Goal: Task Accomplishment & Management: Understand process/instructions

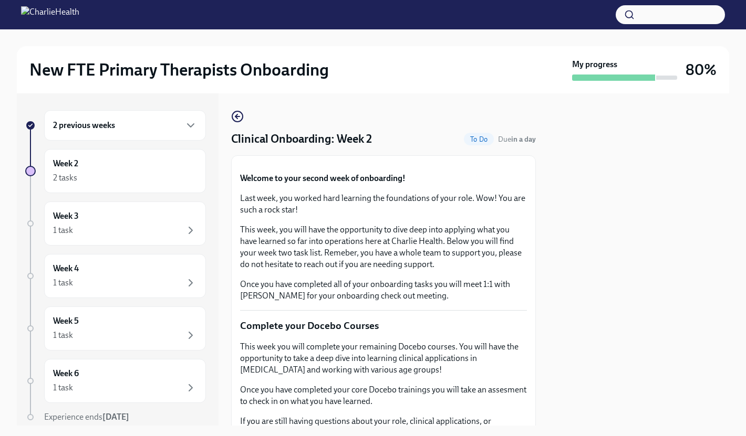
scroll to position [1029, 0]
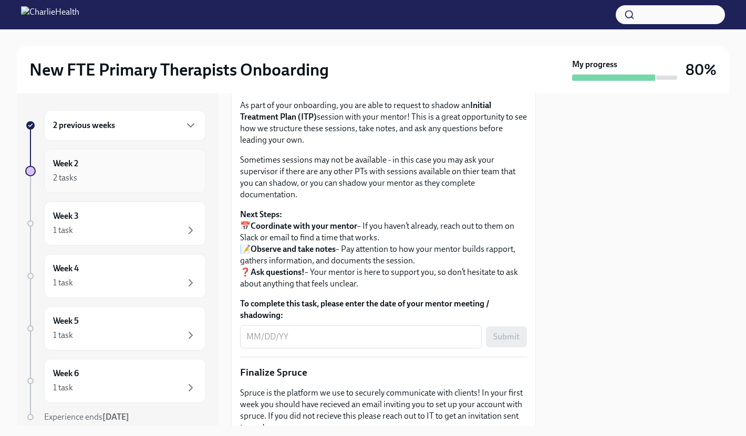
click at [81, 168] on div "Week 2 2 tasks" at bounding box center [125, 171] width 144 height 26
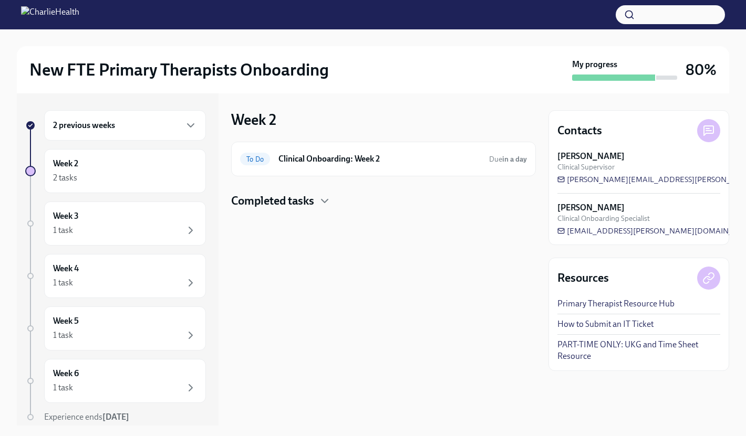
click at [311, 204] on h4 "Completed tasks" at bounding box center [272, 201] width 83 height 16
click at [319, 241] on div "Done Compliance Onboarding: Week 2 Completed [DATE]" at bounding box center [383, 234] width 287 height 17
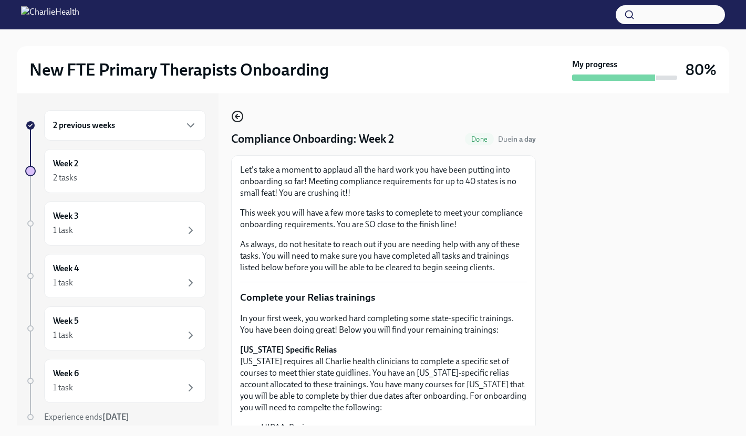
click at [236, 117] on icon "button" at bounding box center [236, 116] width 2 height 4
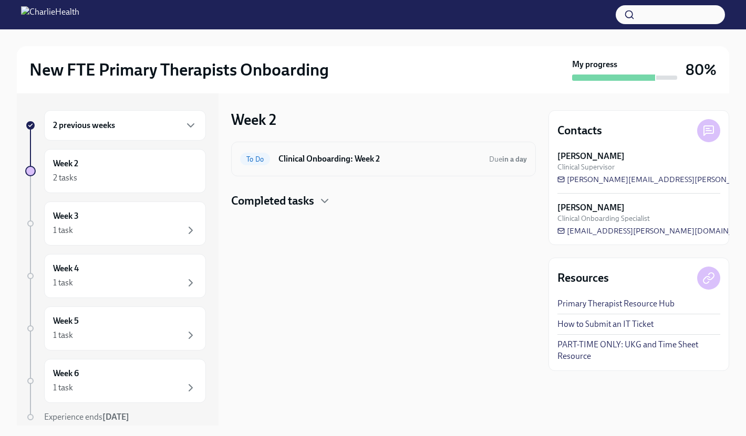
click at [304, 165] on div "To Do Clinical Onboarding: Week 2 Due in a day" at bounding box center [383, 159] width 287 height 17
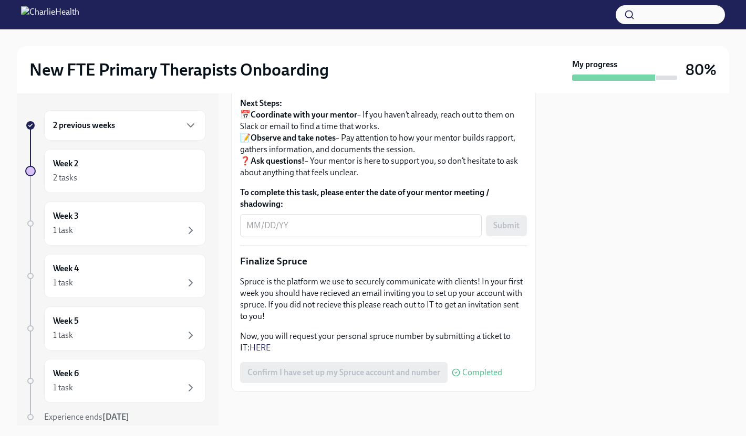
scroll to position [1298, 0]
